Goal: Task Accomplishment & Management: Manage account settings

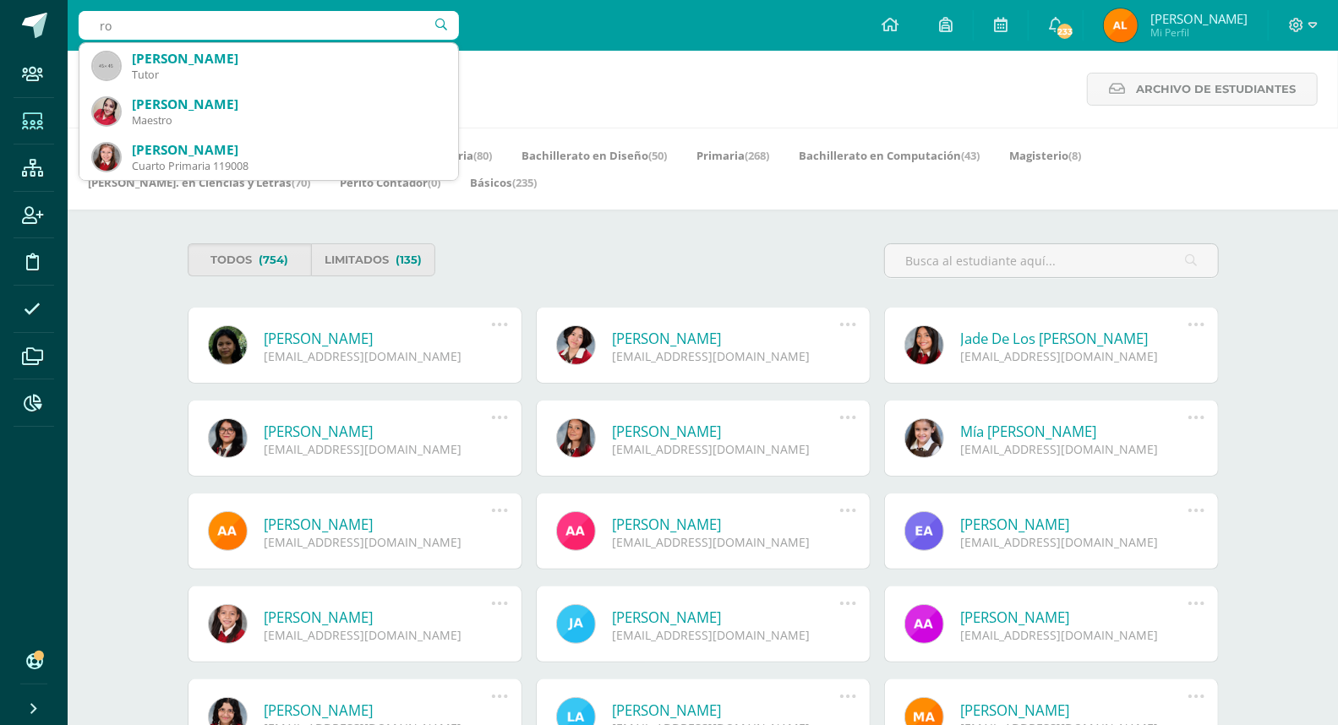
type input "r"
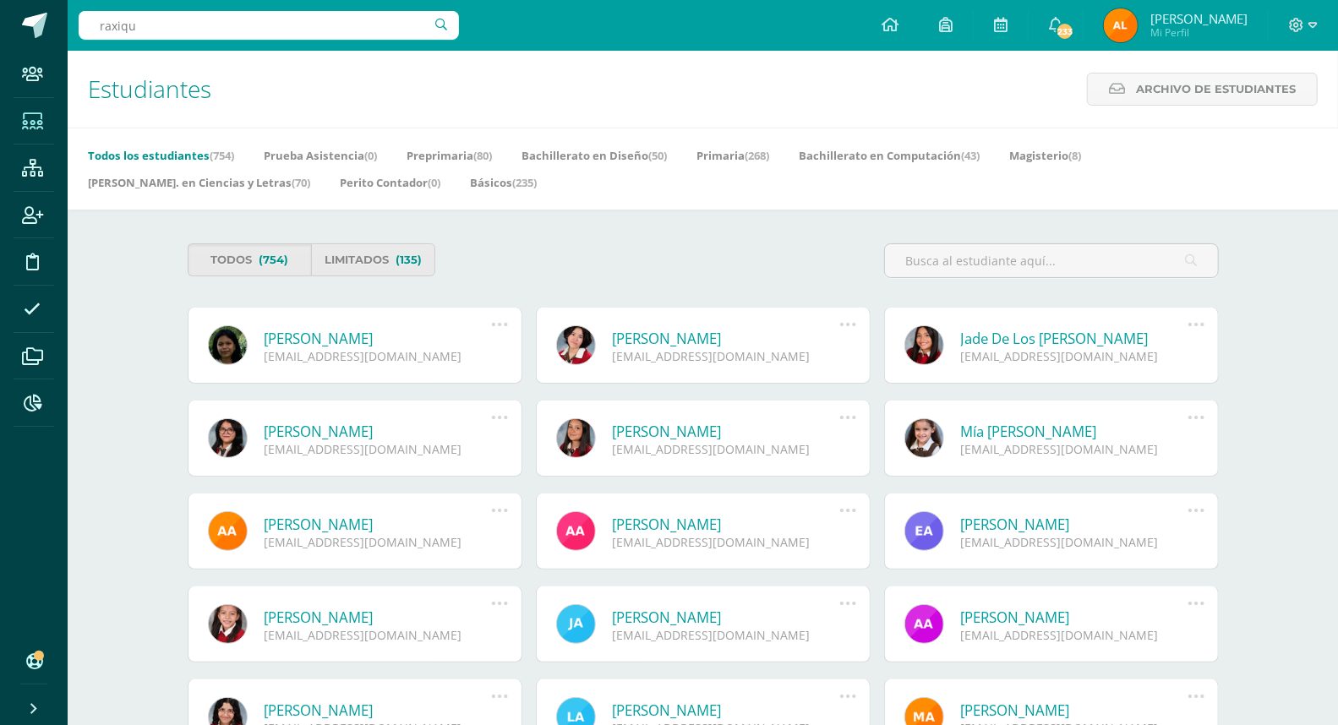
type input "raxique"
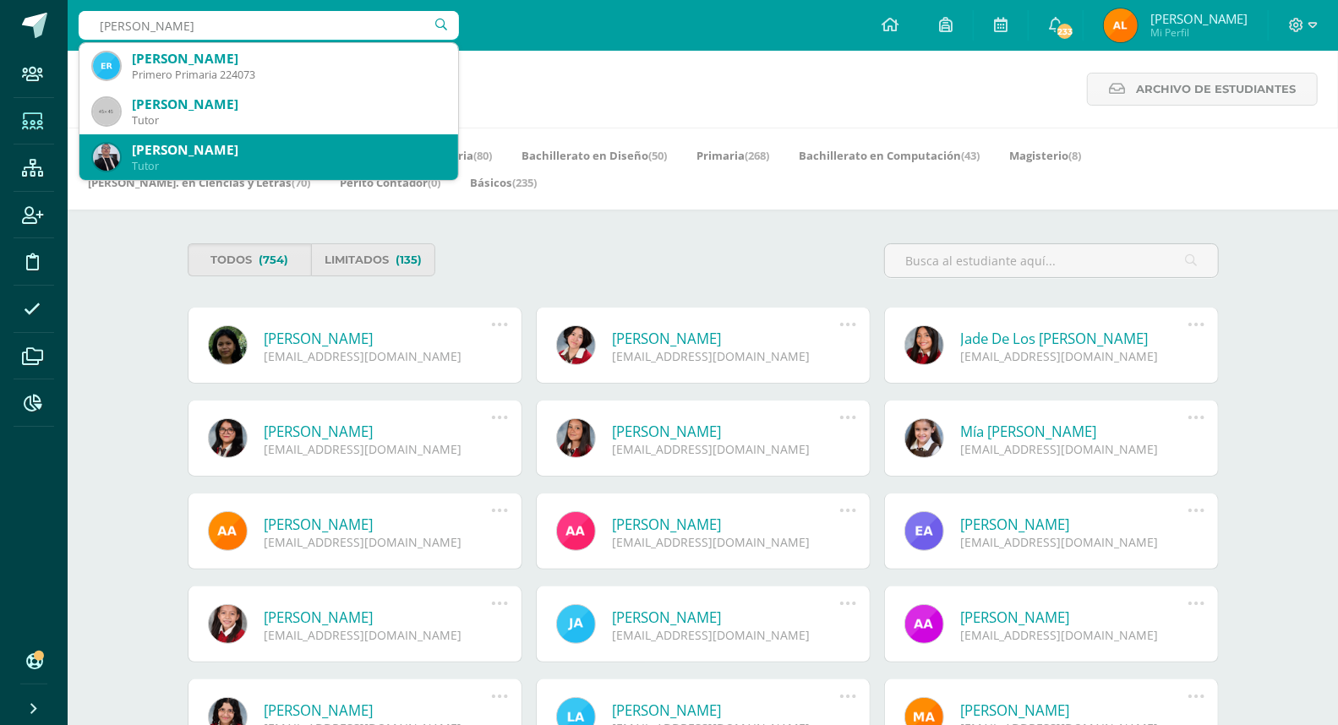
click at [166, 150] on div "[PERSON_NAME]" at bounding box center [288, 150] width 313 height 18
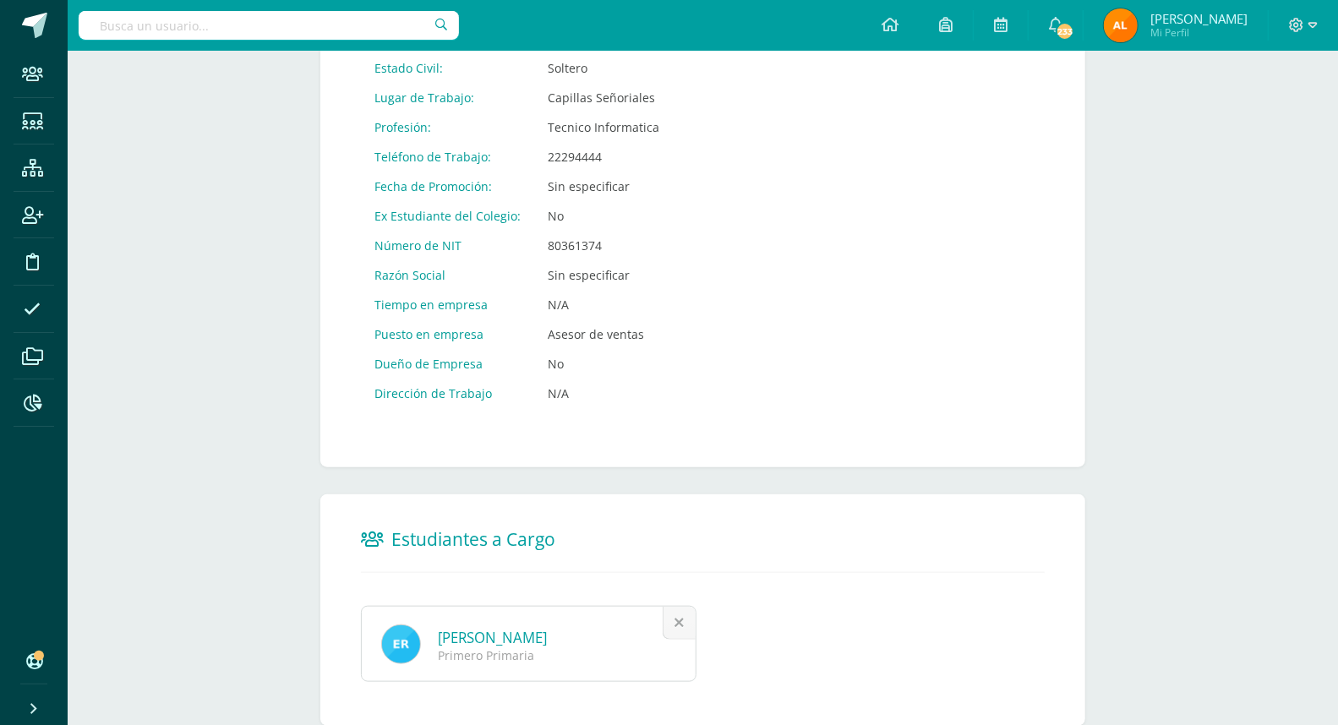
scroll to position [856, 0]
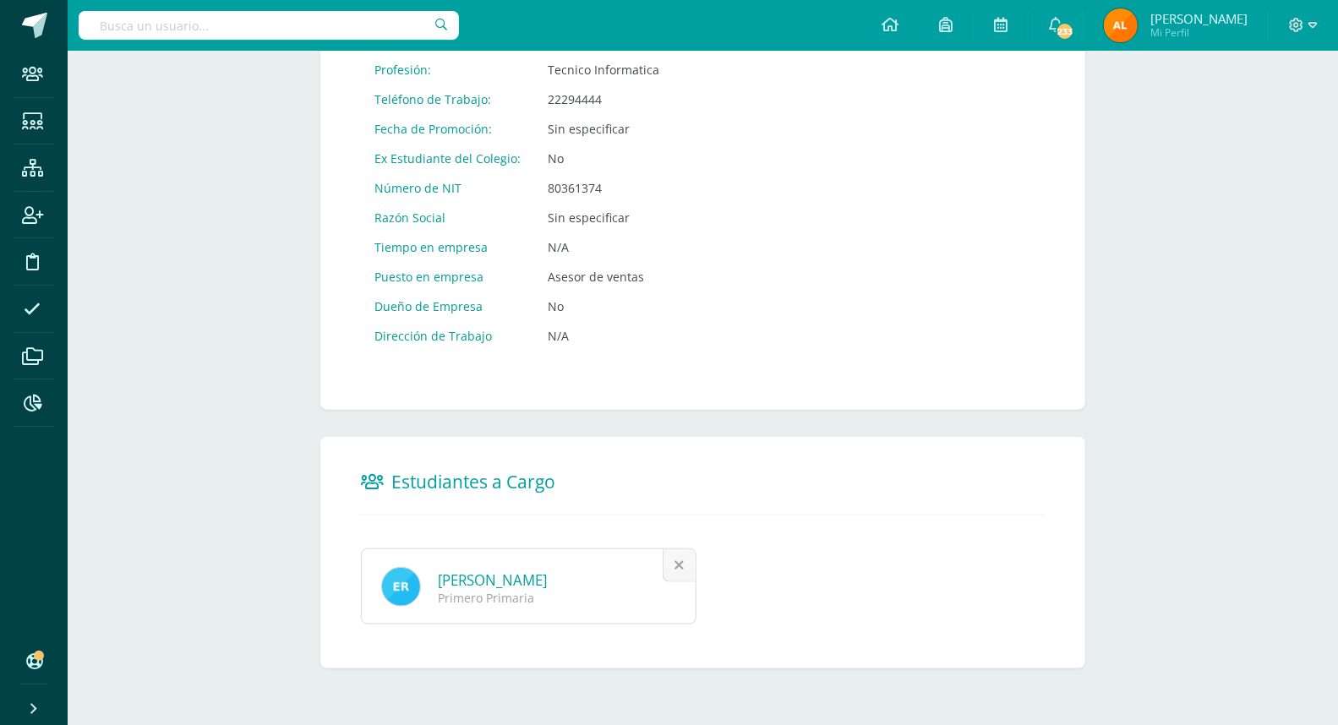
click at [176, 35] on input "text" at bounding box center [269, 25] width 380 height 29
type input "222087"
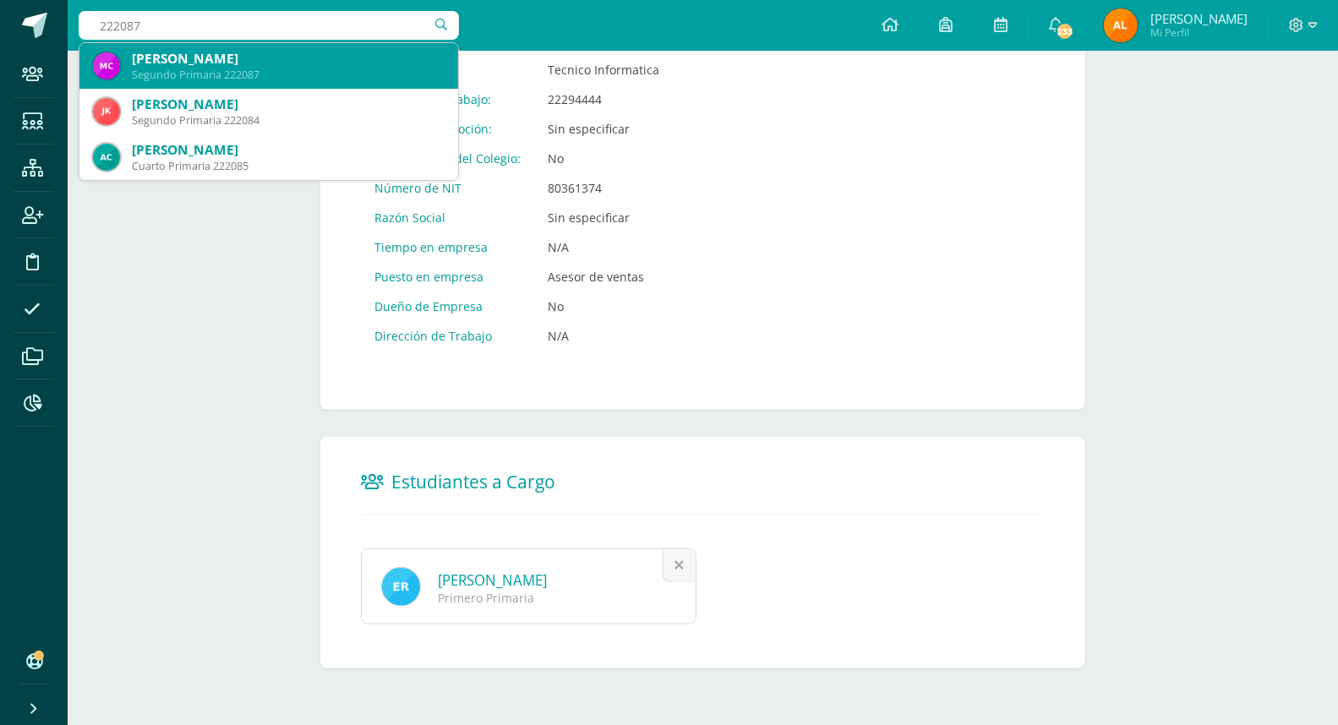
click at [148, 63] on div "[PERSON_NAME]" at bounding box center [288, 59] width 313 height 18
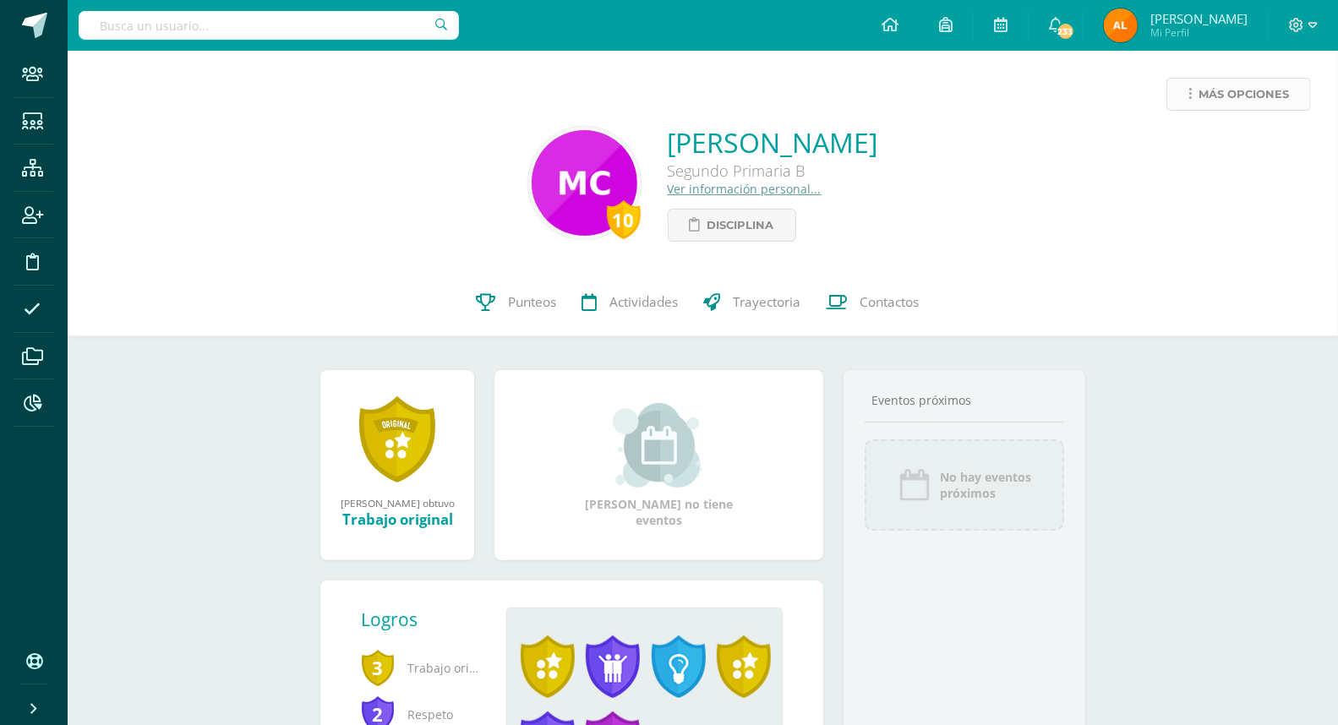
click at [1255, 94] on span "Más opciones" at bounding box center [1244, 94] width 90 height 31
click at [1232, 147] on link "Reestablecer acceso" at bounding box center [1206, 149] width 181 height 26
